Goal: Use online tool/utility: Utilize a website feature to perform a specific function

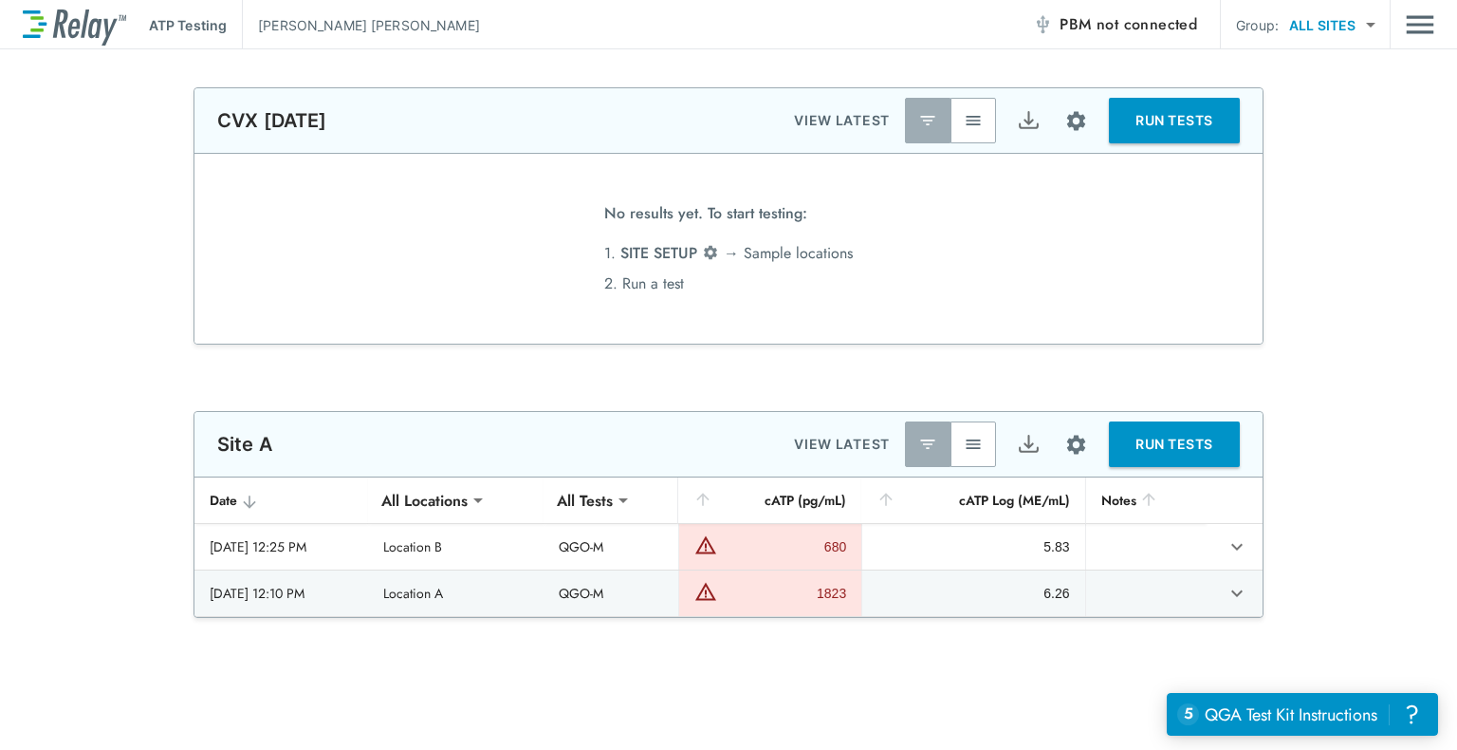
click at [1211, 432] on button "RUN TESTS" at bounding box center [1174, 444] width 131 height 46
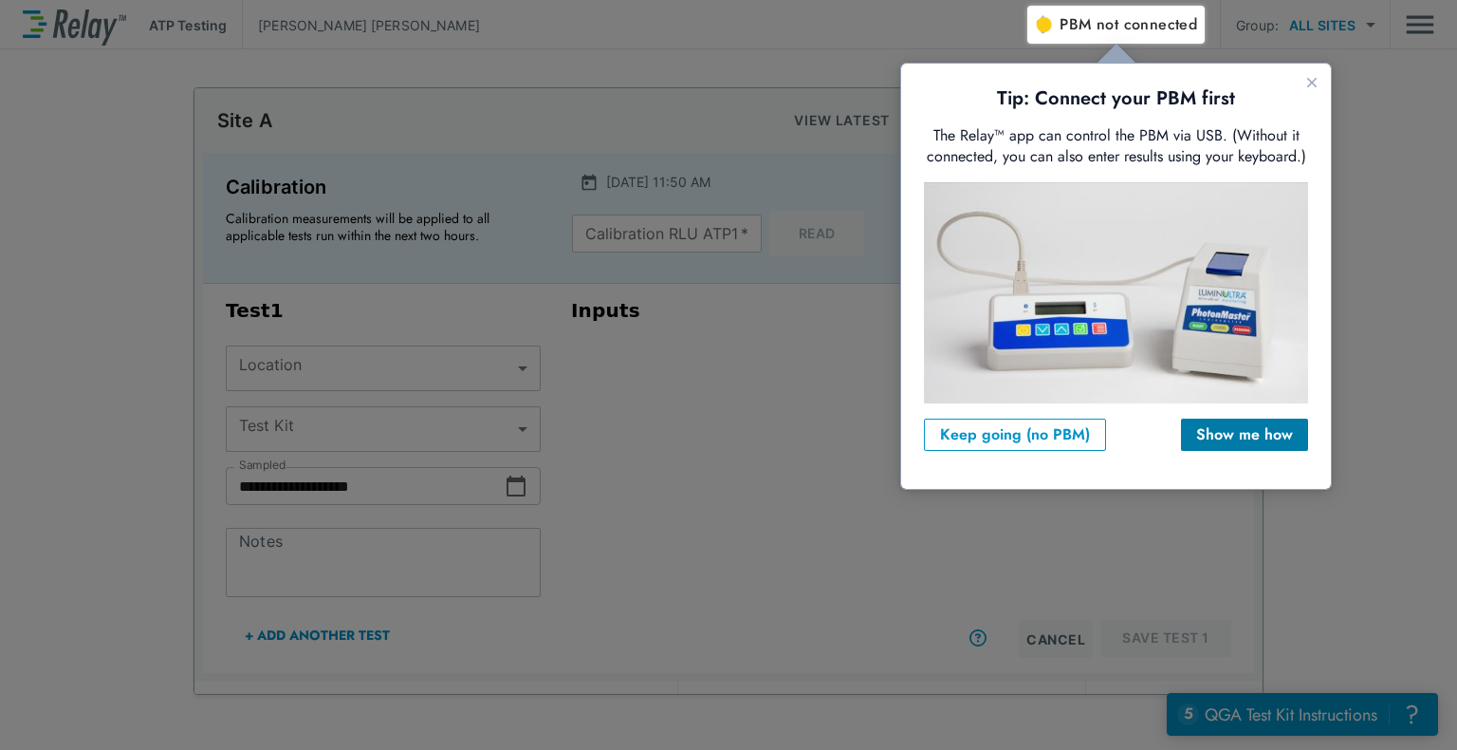
click at [1226, 436] on div "Show me how" at bounding box center [1245, 434] width 97 height 23
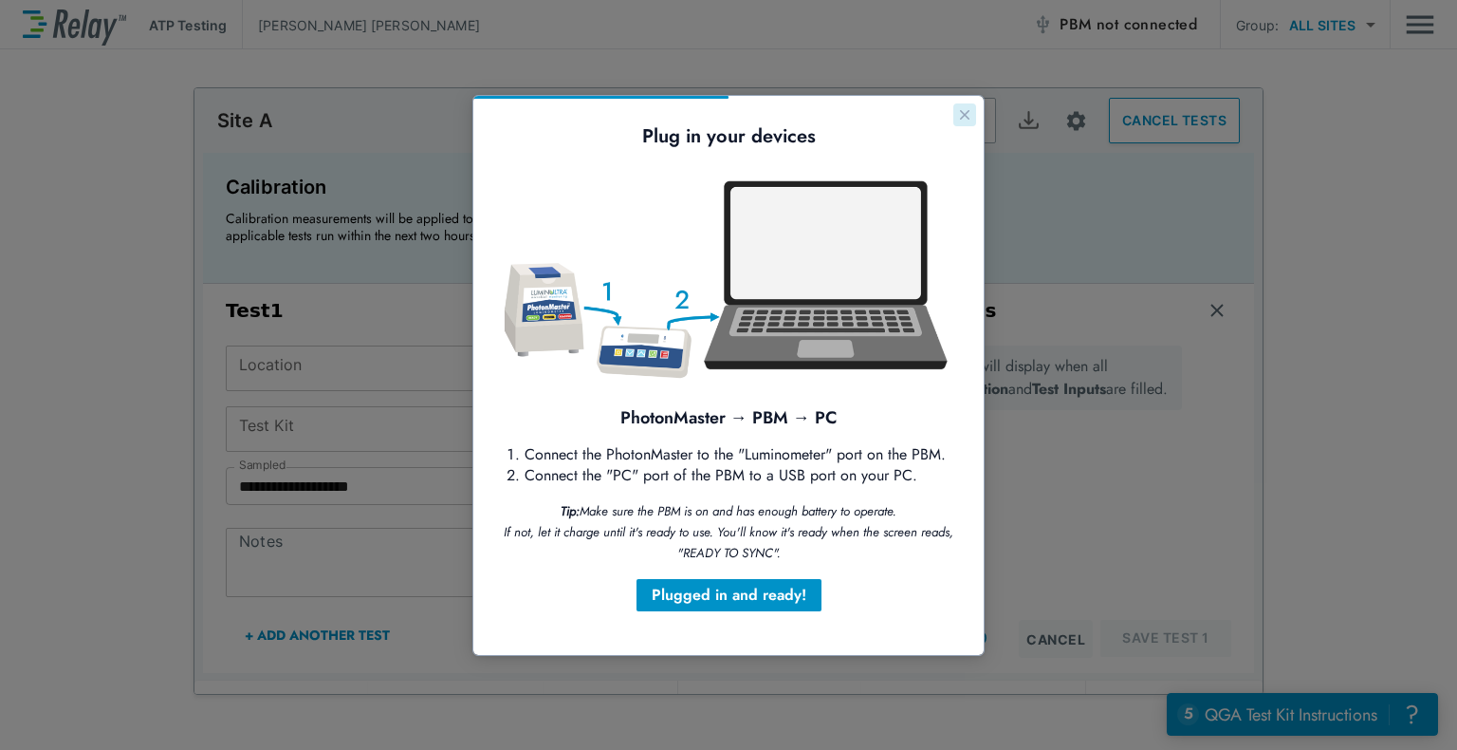
click at [960, 109] on icon "Close guide" at bounding box center [964, 114] width 15 height 15
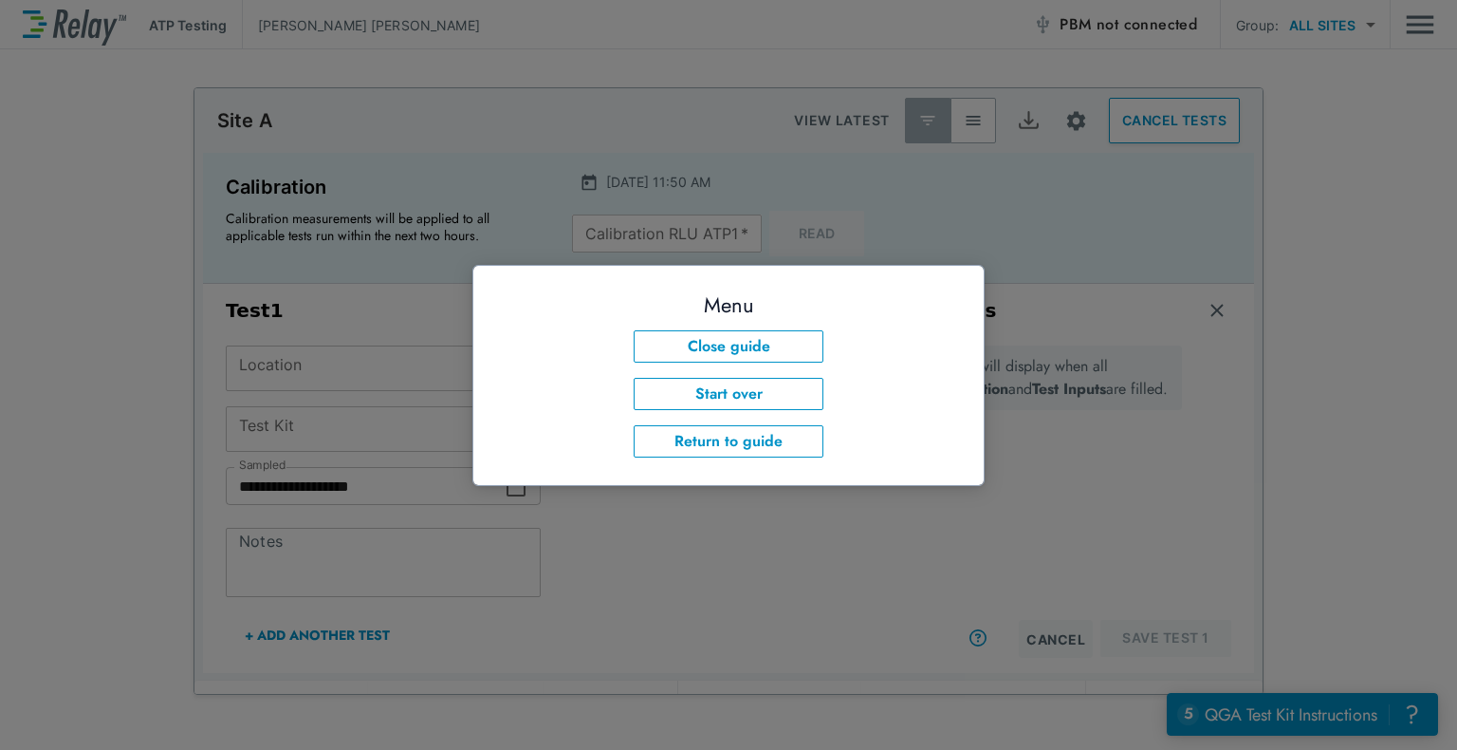
click at [1131, 29] on div at bounding box center [728, 375] width 1457 height 750
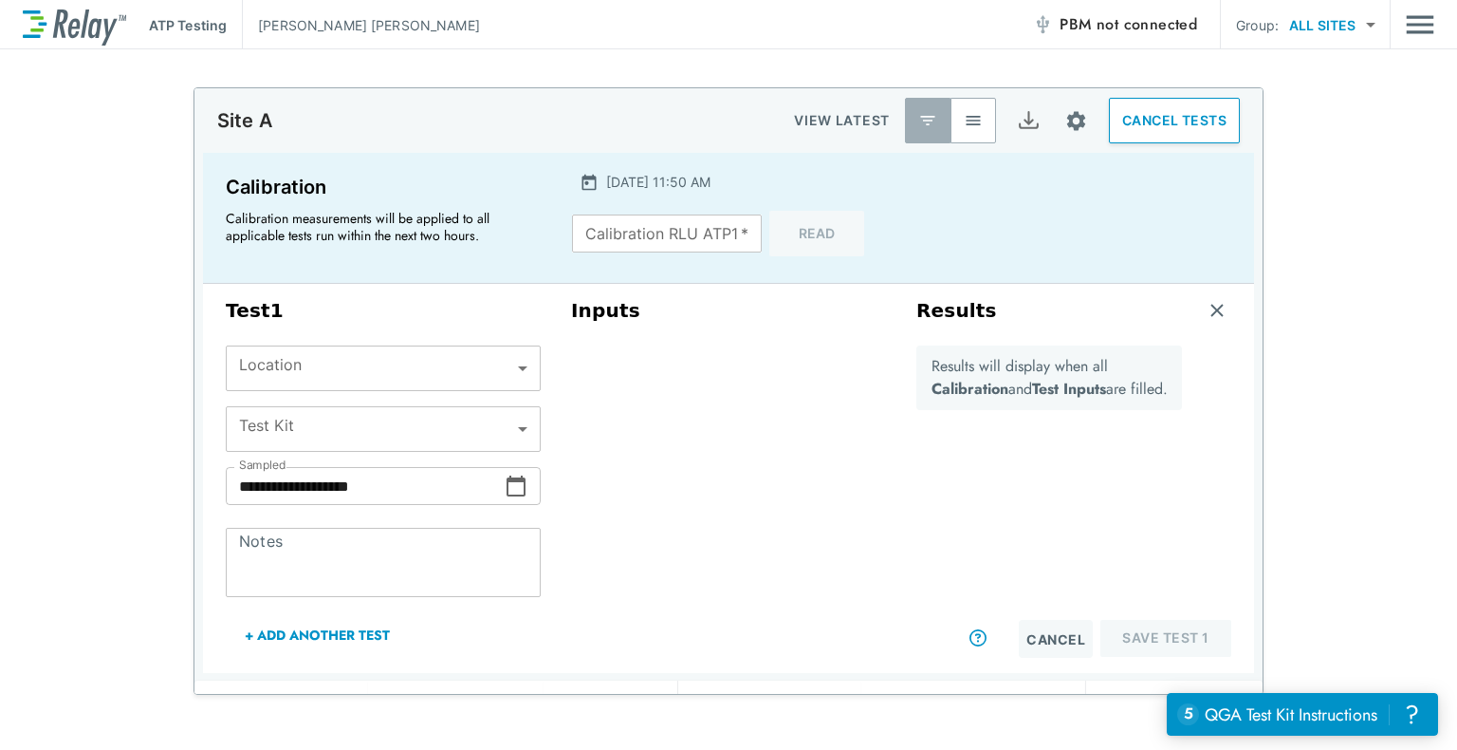
click at [1139, 21] on span "not connected" at bounding box center [1147, 24] width 101 height 22
click at [694, 232] on input "Calibration RLU ATP1   *" at bounding box center [667, 233] width 190 height 38
click at [788, 175] on div "2025/08/26 - 11:50 AM" at bounding box center [732, 182] width 305 height 20
click at [793, 232] on button "Read" at bounding box center [817, 234] width 95 height 46
click at [805, 230] on button "Read" at bounding box center [817, 234] width 95 height 46
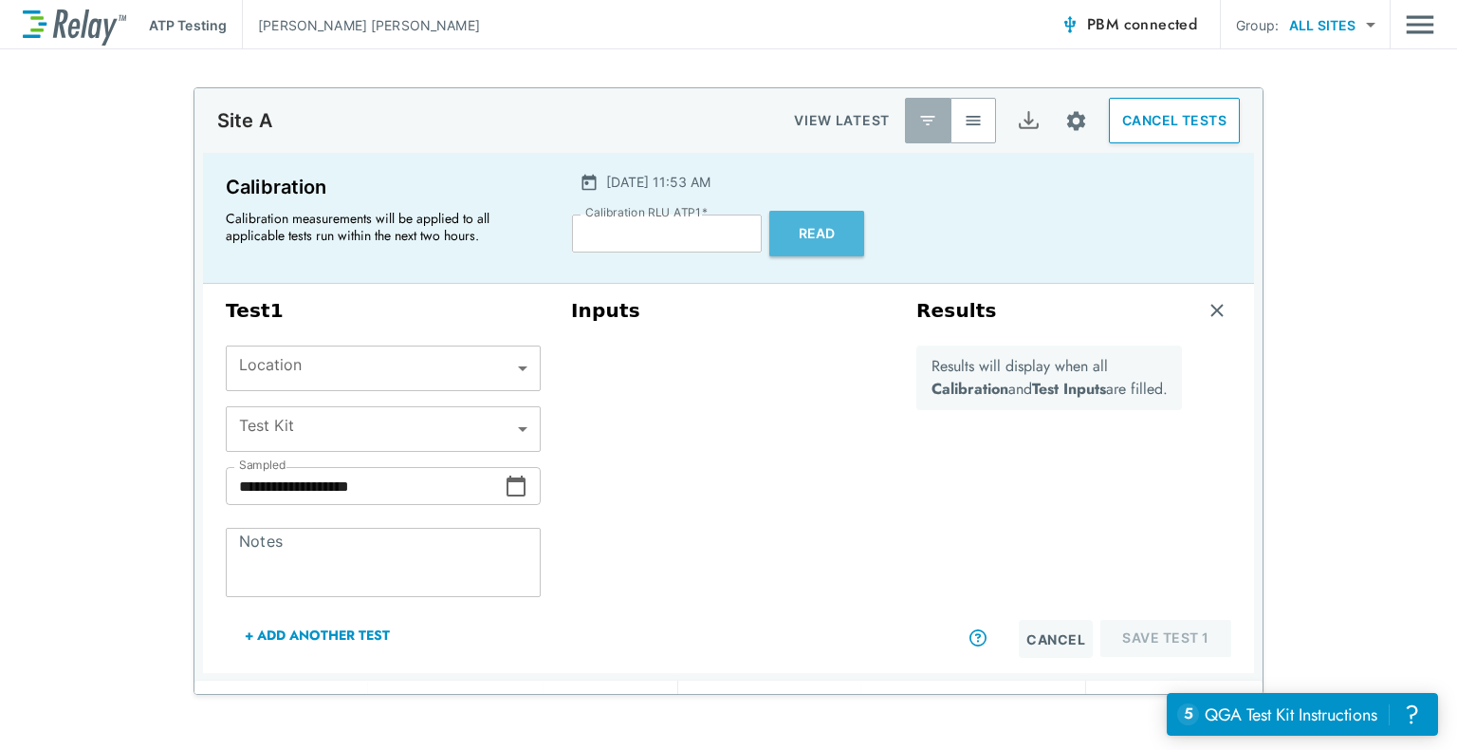
click at [781, 231] on button "Read" at bounding box center [817, 234] width 95 height 46
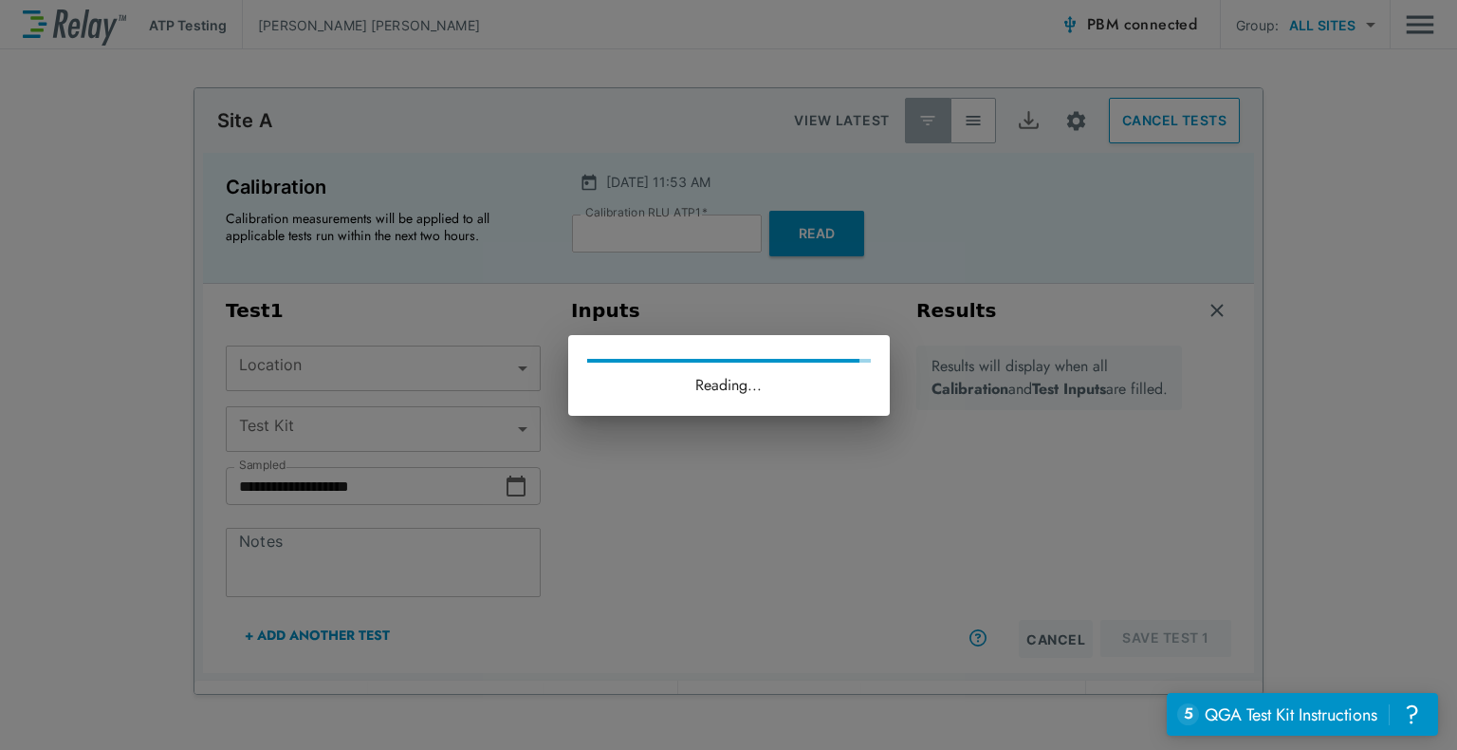
type input "*****"
